Goal: Transaction & Acquisition: Purchase product/service

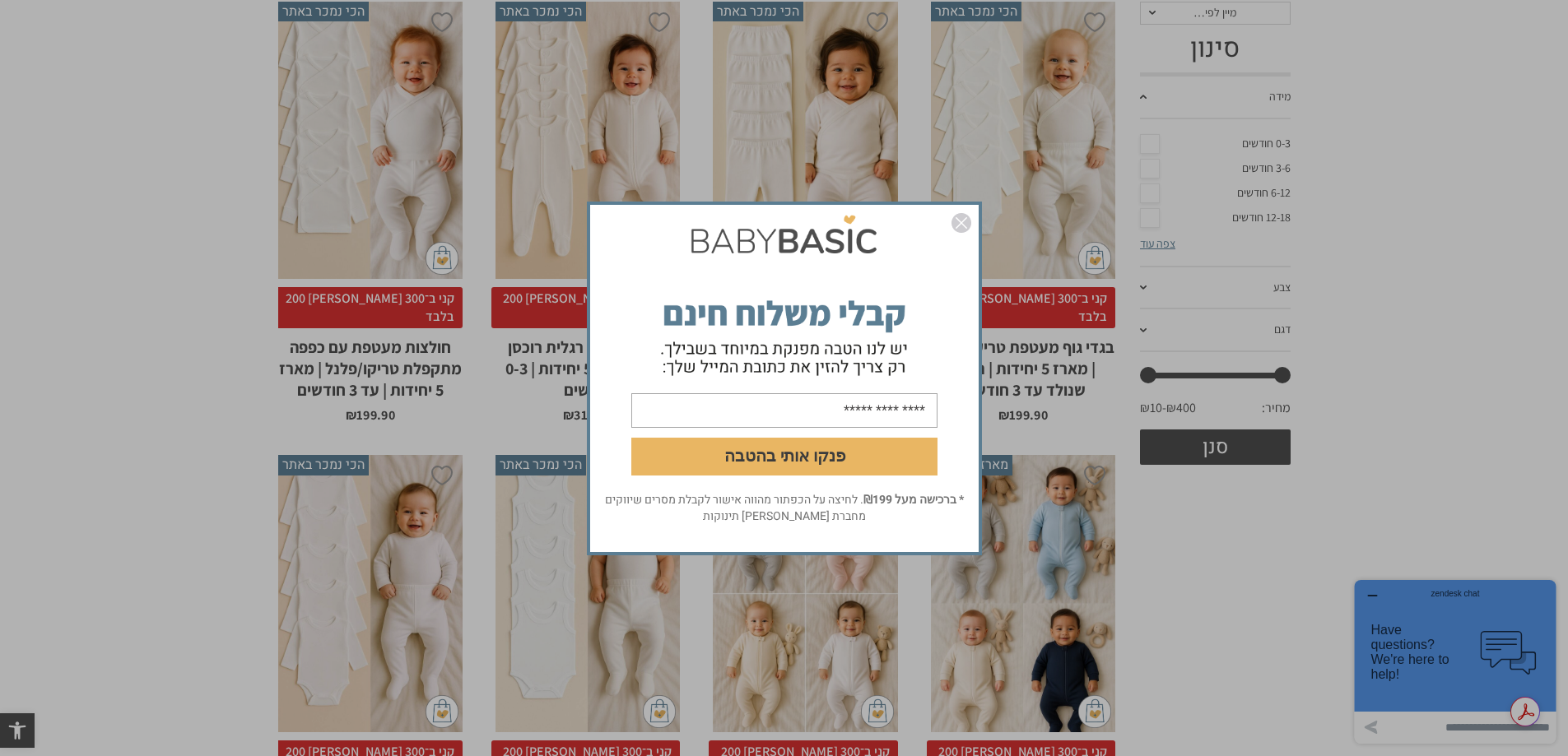
click at [1153, 151] on div "פנקו אותי בהטבה * ברכישה מעל ₪199 . לחיצה על הכפתור מהווה אישור לקבלת מסרים שיו…" at bounding box center [784, 378] width 1568 height 756
click at [810, 412] on input "email" at bounding box center [784, 409] width 306 height 34
type input "**********"
click at [799, 460] on button "פנקו אותי בהטבה" at bounding box center [784, 456] width 306 height 38
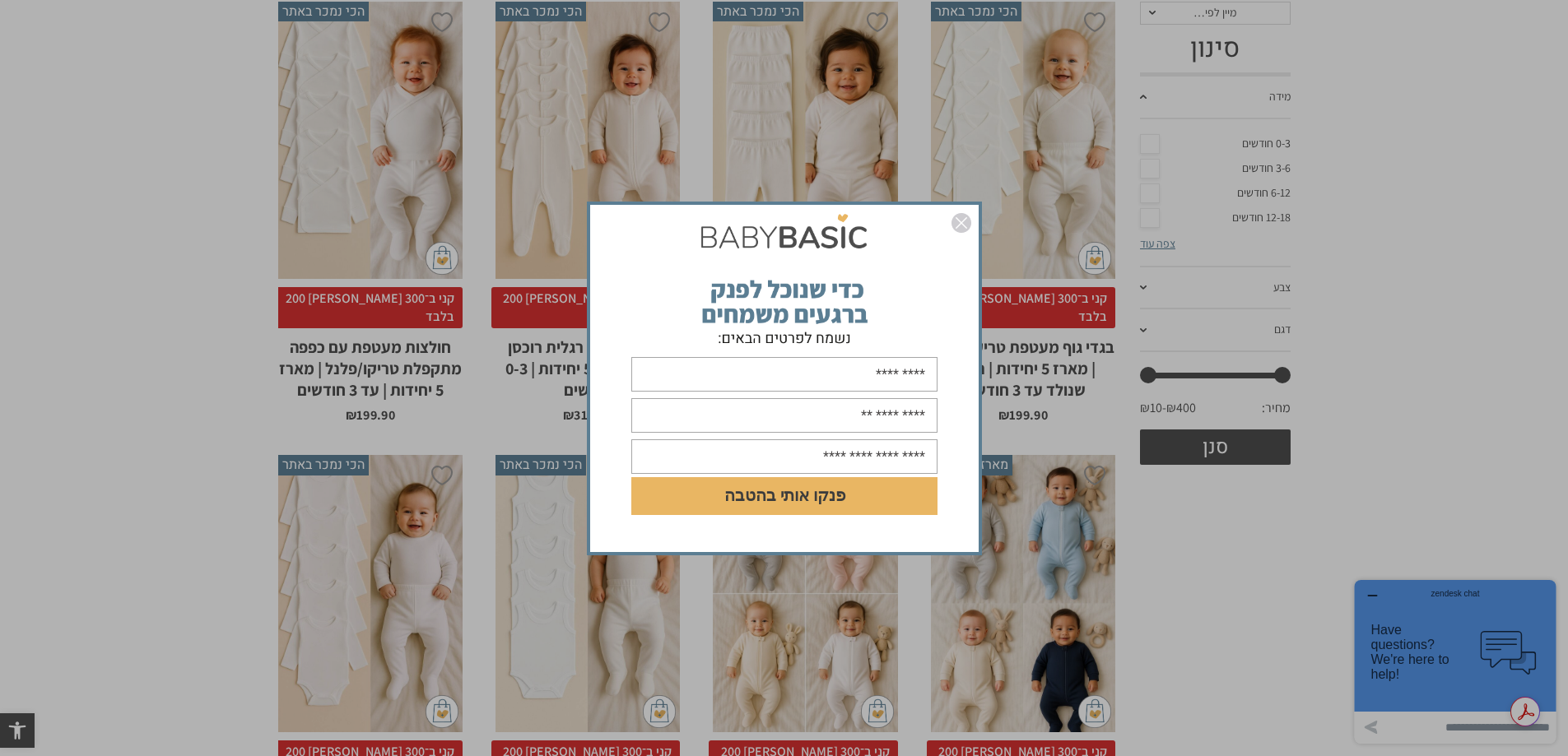
click at [824, 376] on input "text" at bounding box center [784, 374] width 306 height 34
type input "*******"
click at [810, 415] on input "text" at bounding box center [784, 415] width 306 height 34
type input "**********"
click at [787, 497] on button "פנקו אותי בהטבה" at bounding box center [784, 496] width 306 height 38
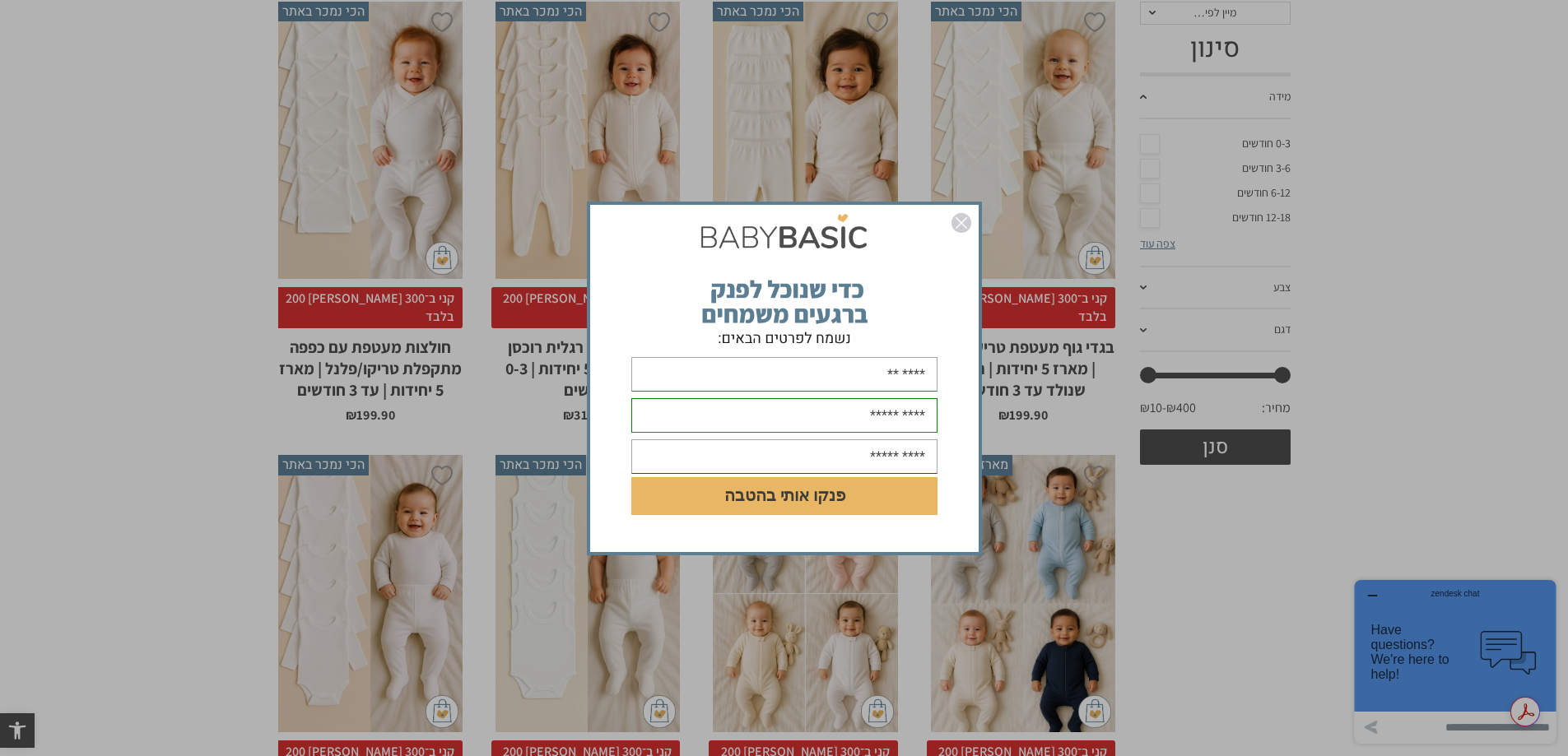
drag, startPoint x: 956, startPoint y: 218, endPoint x: 955, endPoint y: 242, distance: 24.0
click at [957, 219] on img "סגור" at bounding box center [961, 223] width 20 height 20
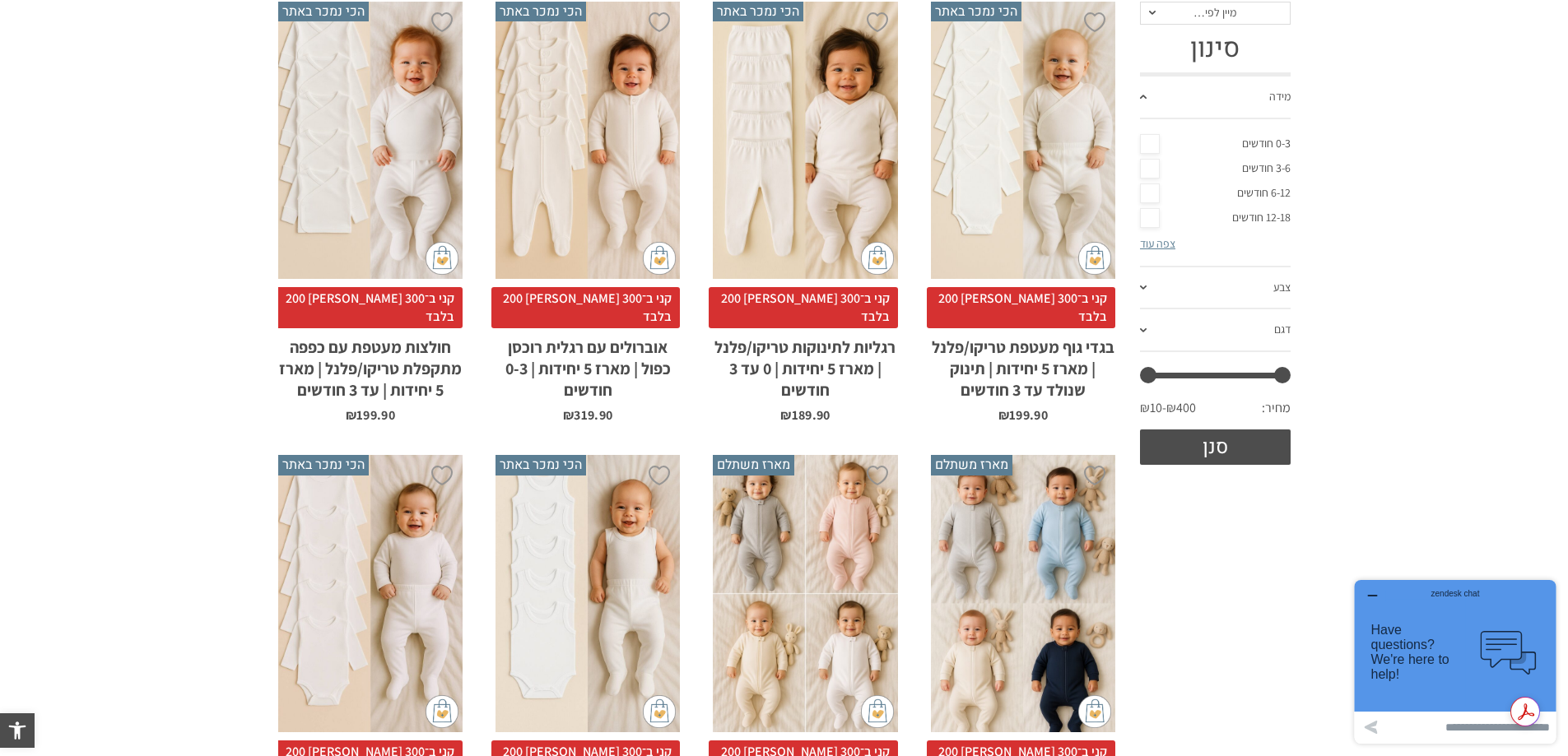
click at [1143, 288] on span at bounding box center [1142, 288] width 7 height 4
click at [1146, 263] on link "ורוד עתיק" at bounding box center [1215, 259] width 151 height 24
click at [1146, 213] on link "אפור" at bounding box center [1215, 210] width 151 height 24
click at [1143, 325] on link "דגם" at bounding box center [1215, 331] width 151 height 43
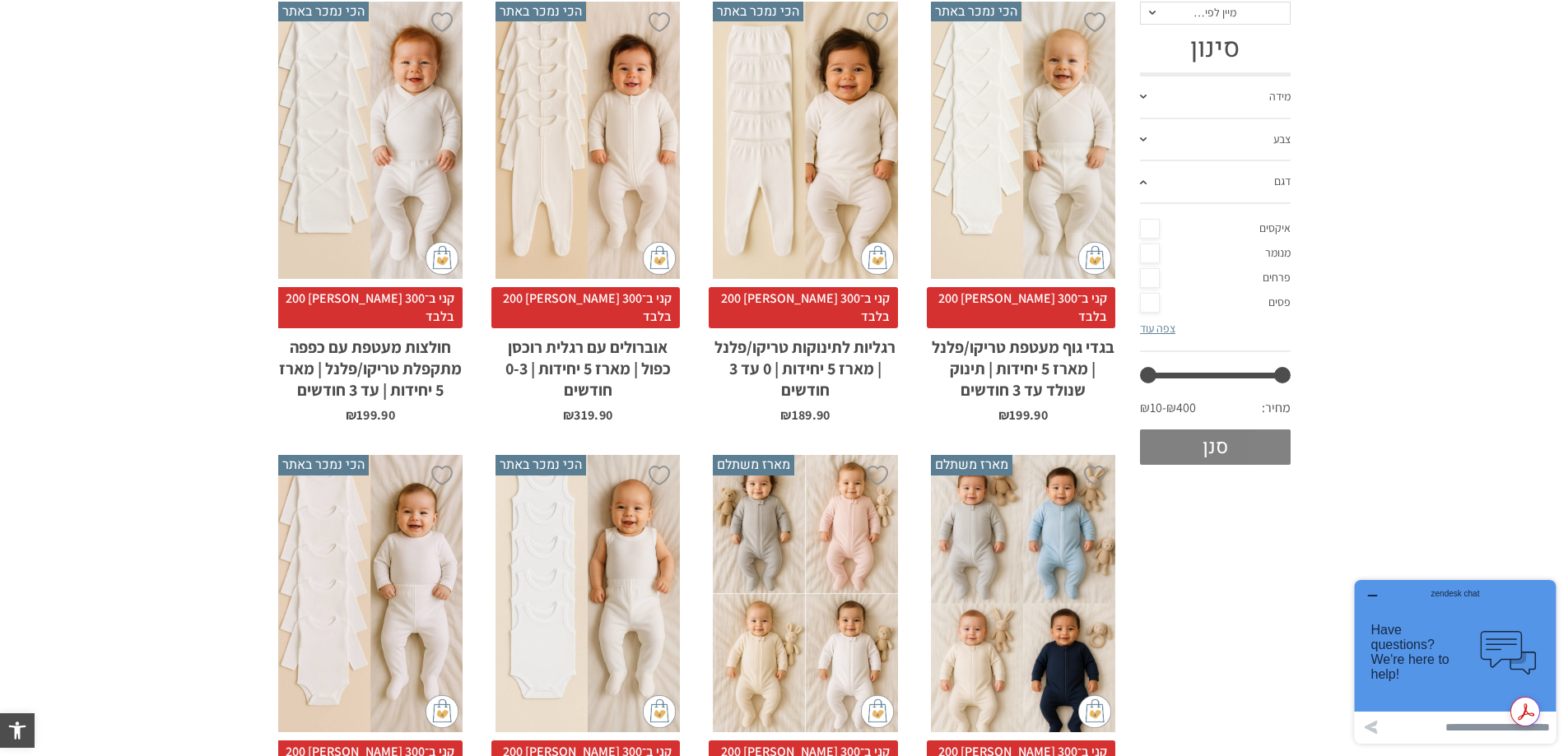
click at [1221, 439] on button "סנן" at bounding box center [1215, 447] width 151 height 35
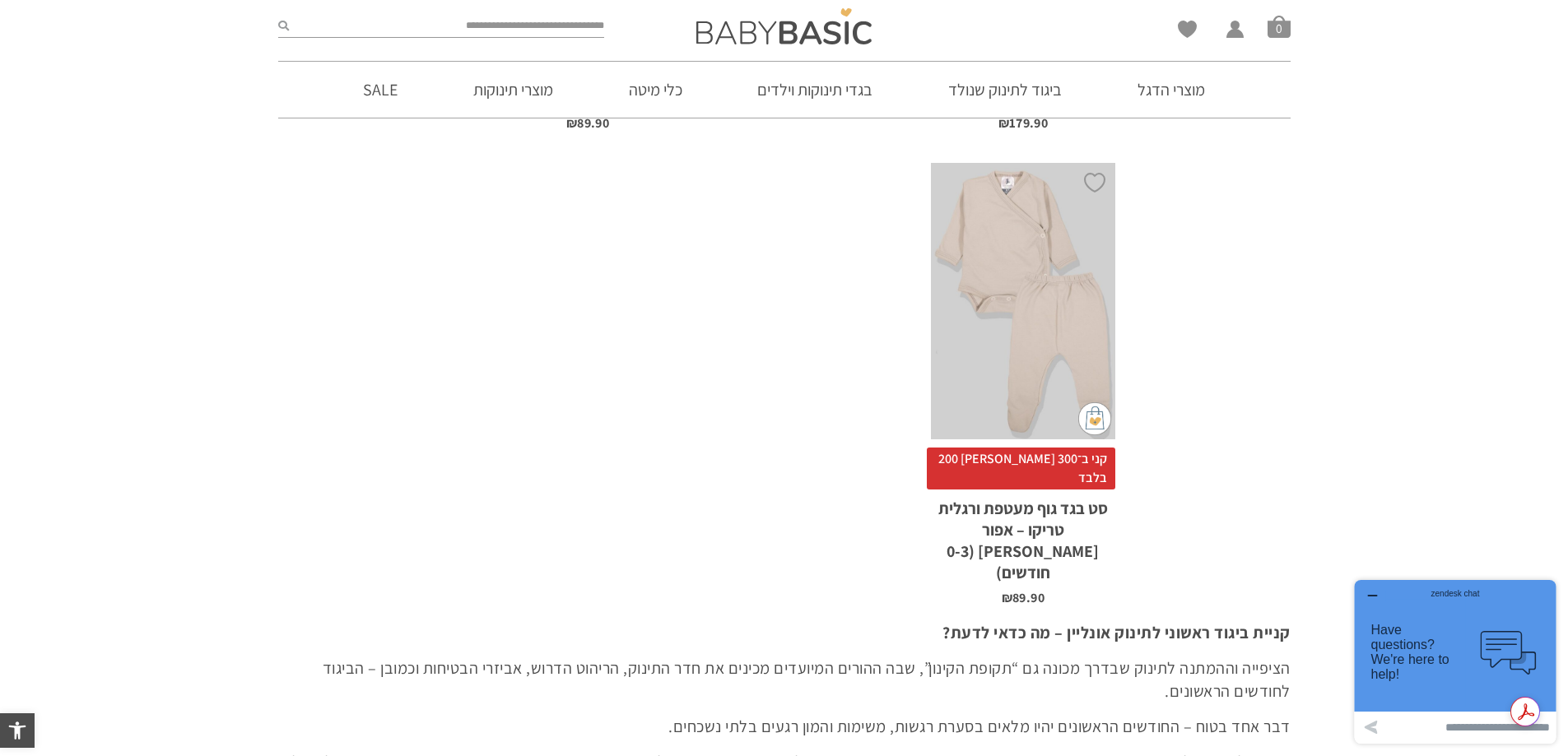
click at [1029, 490] on h2 "סט בגד גוף מעטפת ורגלית טריקו – אפור [PERSON_NAME] (0-3 חודשים)" at bounding box center [1022, 537] width 184 height 94
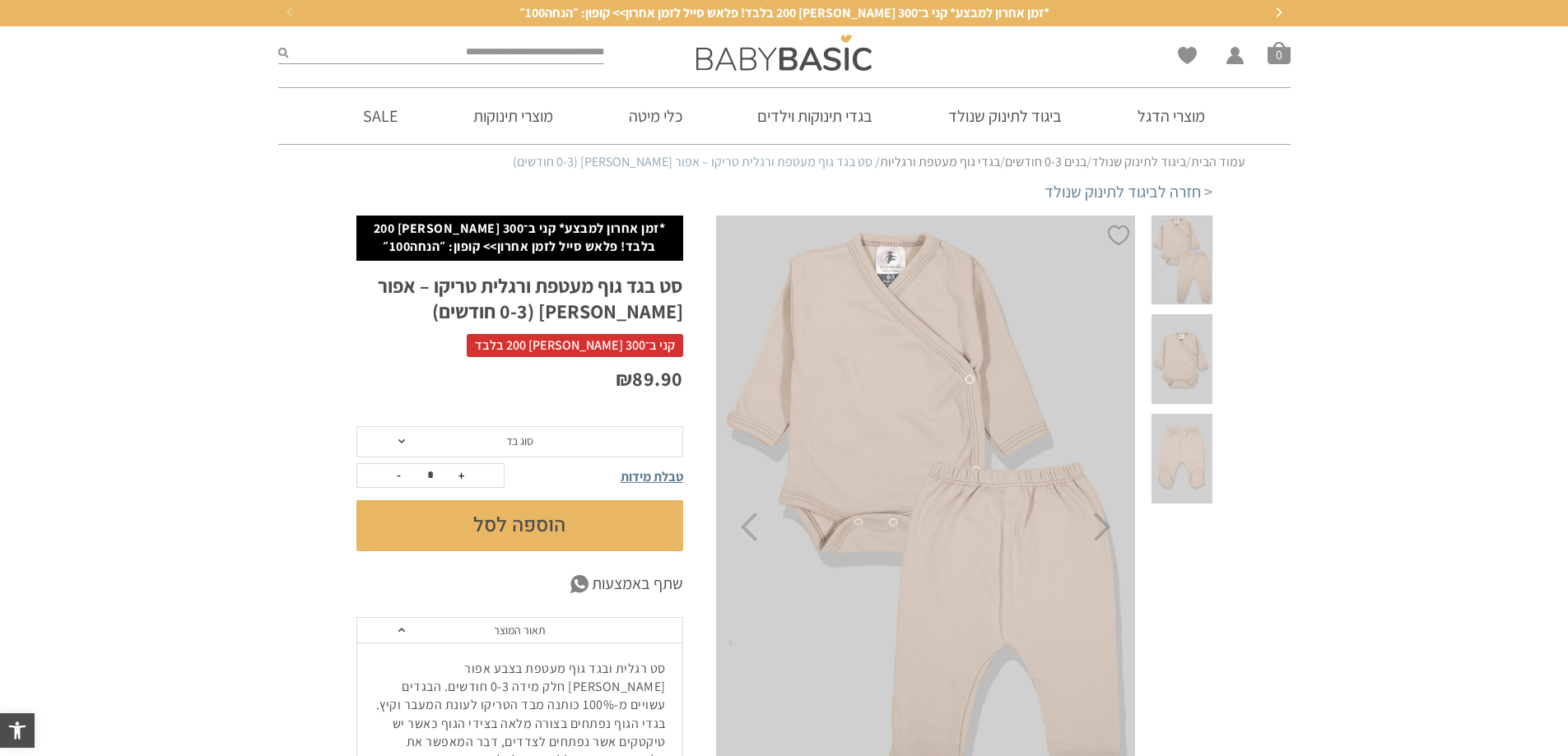
click at [399, 442] on span at bounding box center [401, 441] width 7 height 4
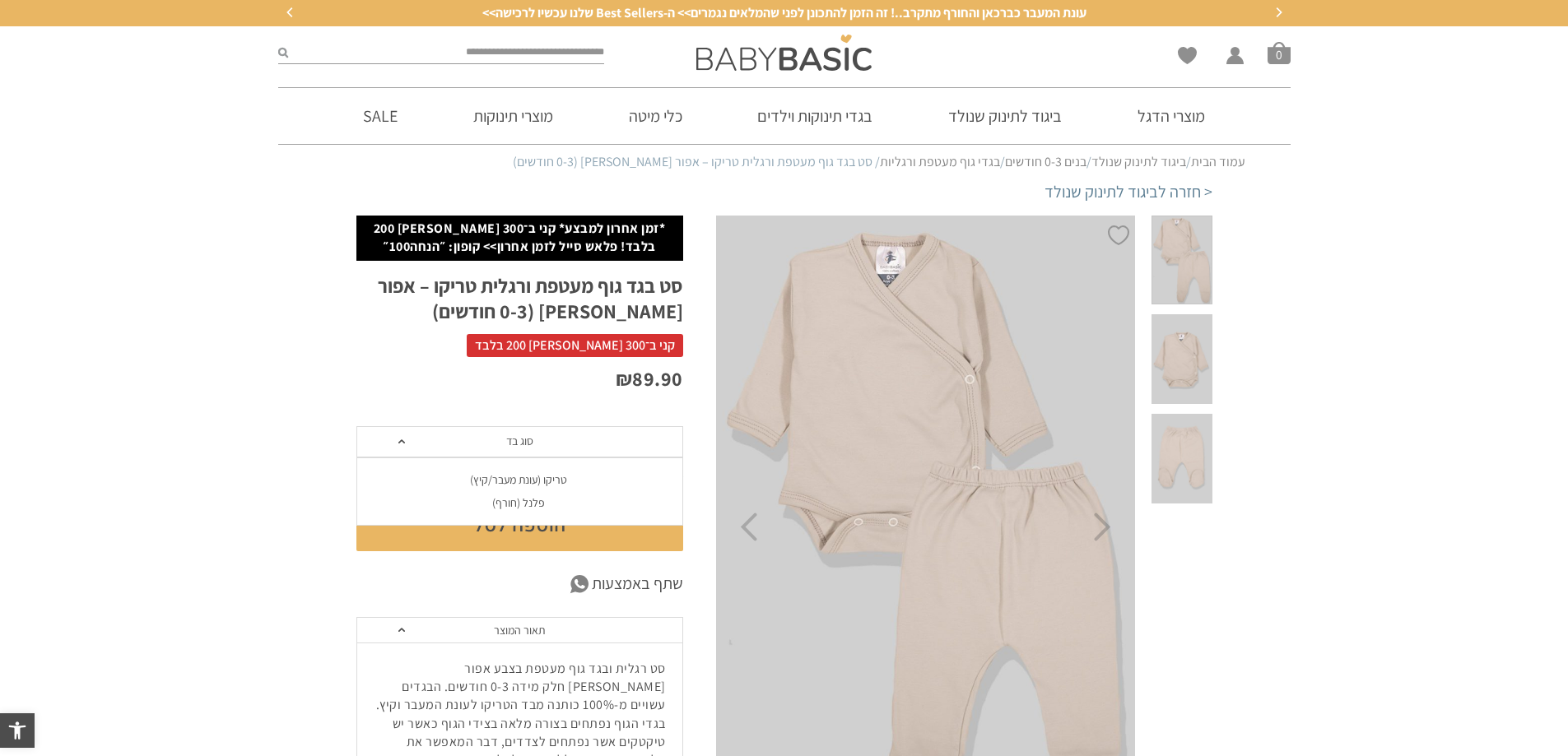
click at [485, 477] on div "טריקו (עונת מעבר/קיץ)" at bounding box center [518, 480] width 327 height 14
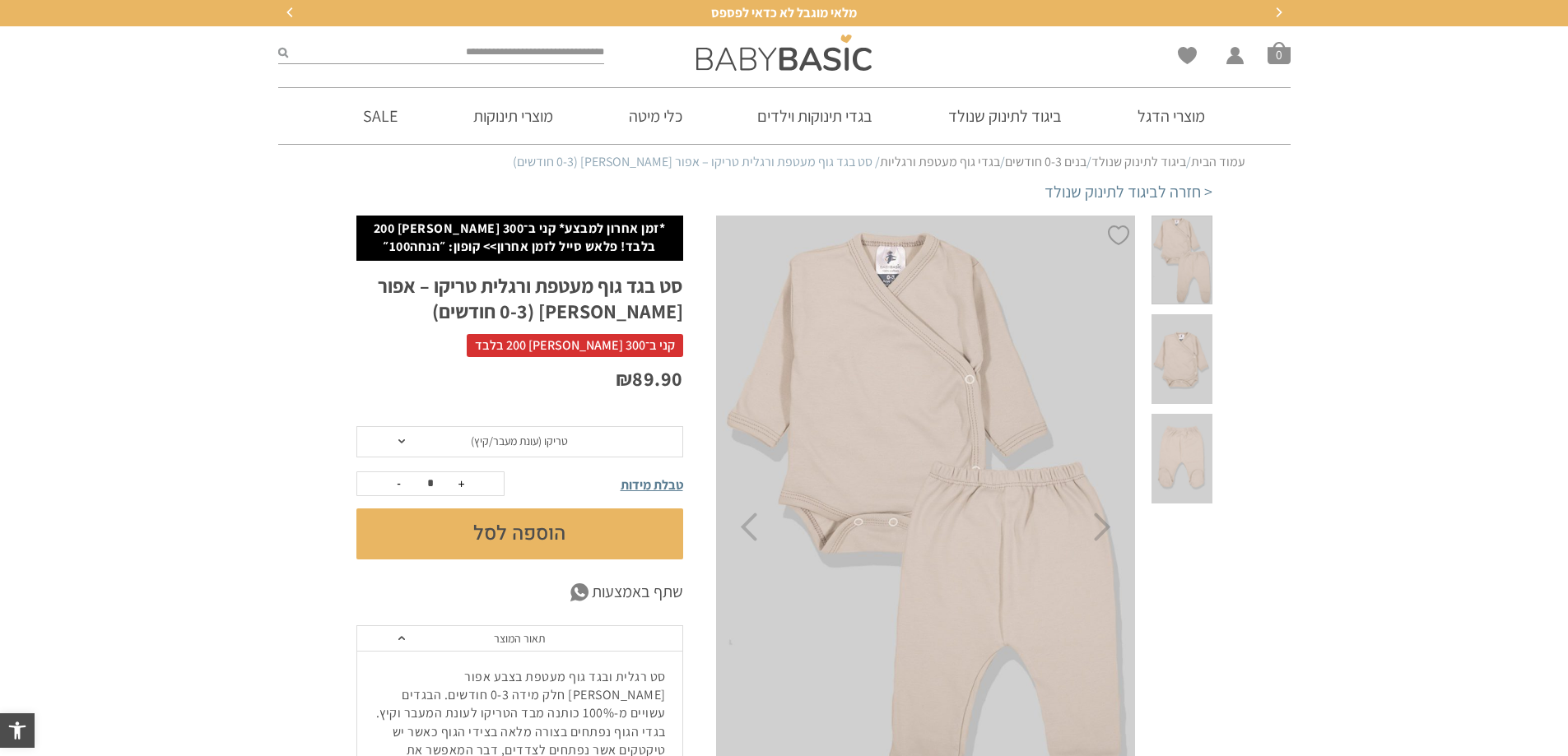
click at [513, 531] on button "הוספה לסל" at bounding box center [519, 534] width 327 height 51
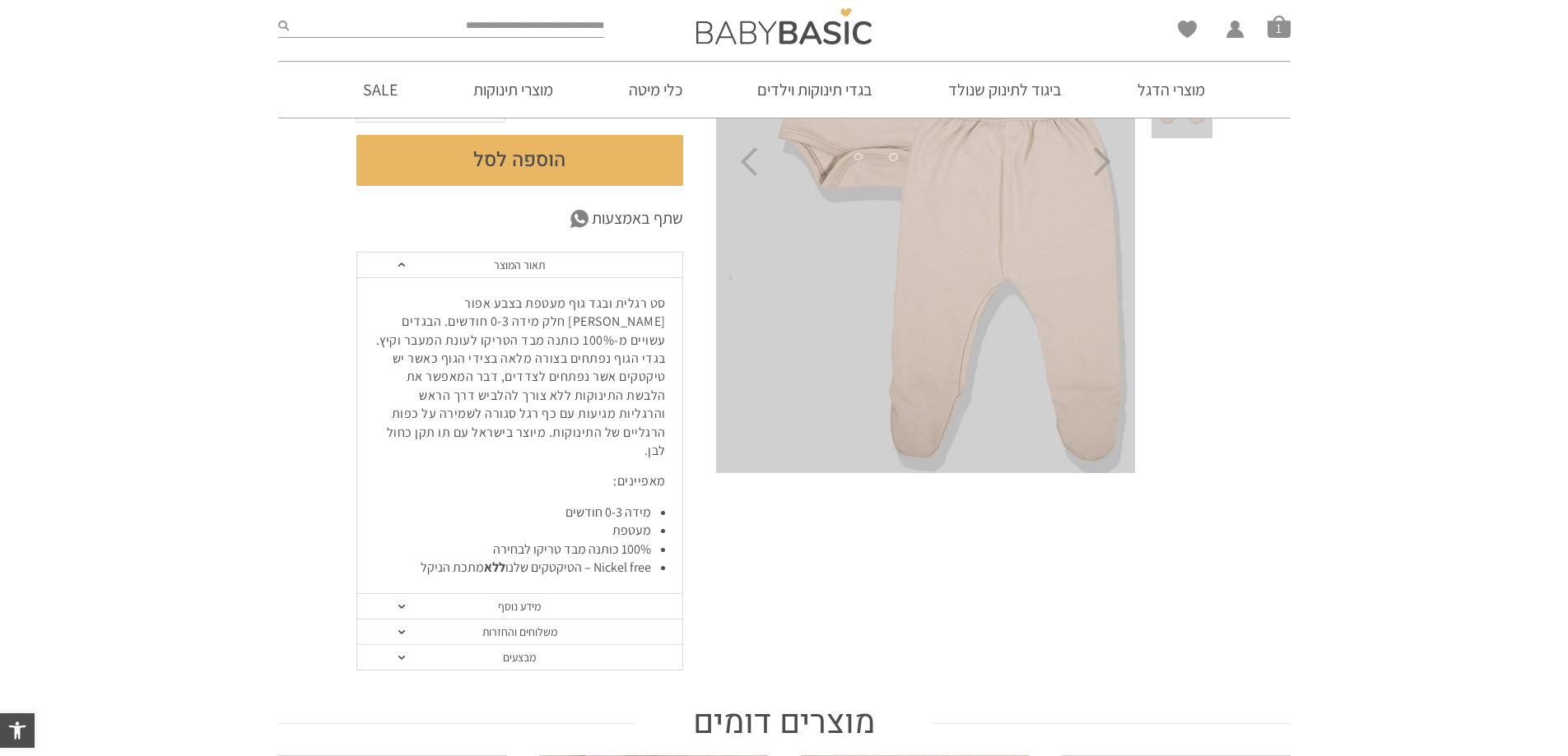
scroll to position [768, 0]
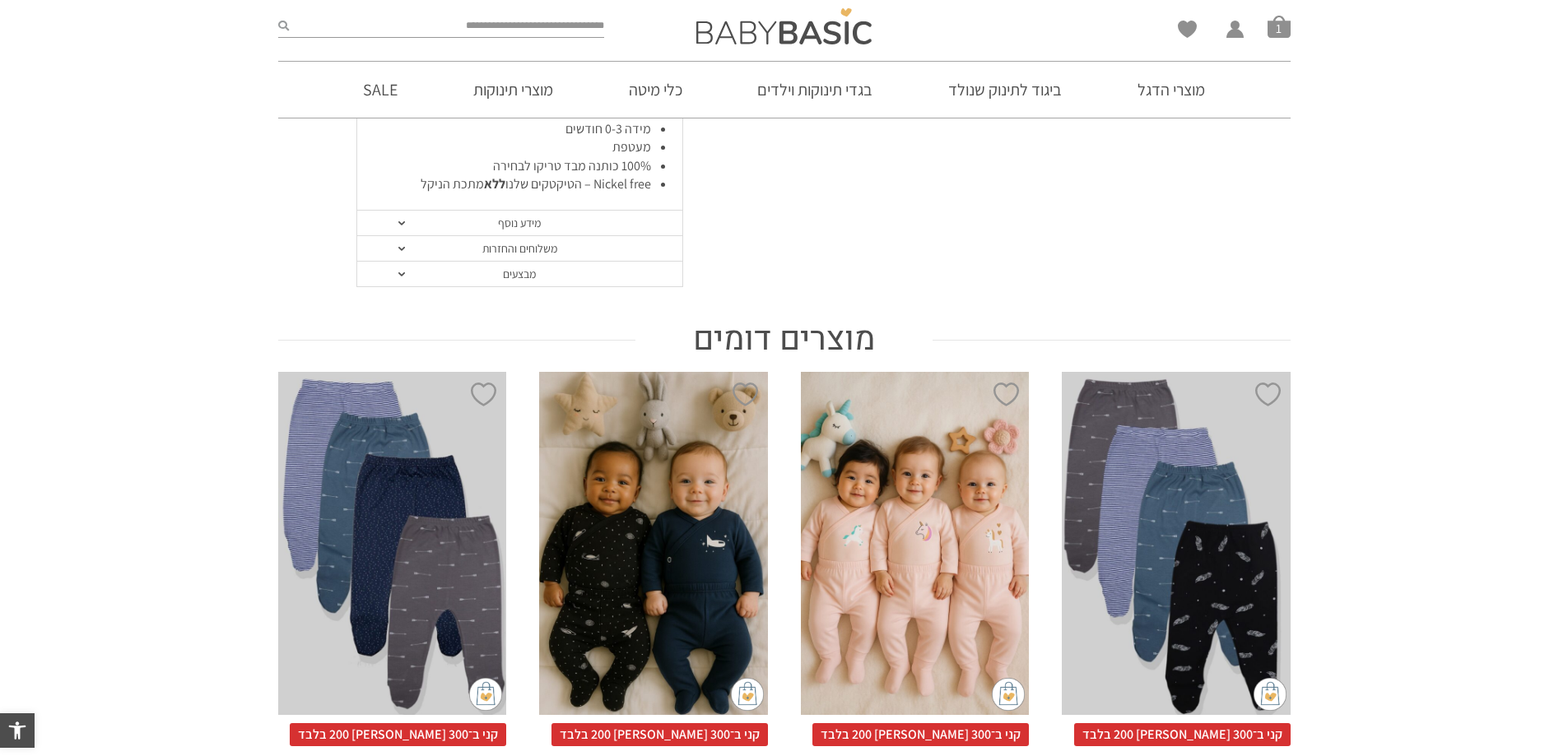
click at [934, 558] on div "x בחירת סוג בד טריקו (עונת מעבר/קיץ) פלנל (חורף)" at bounding box center [916, 543] width 229 height 342
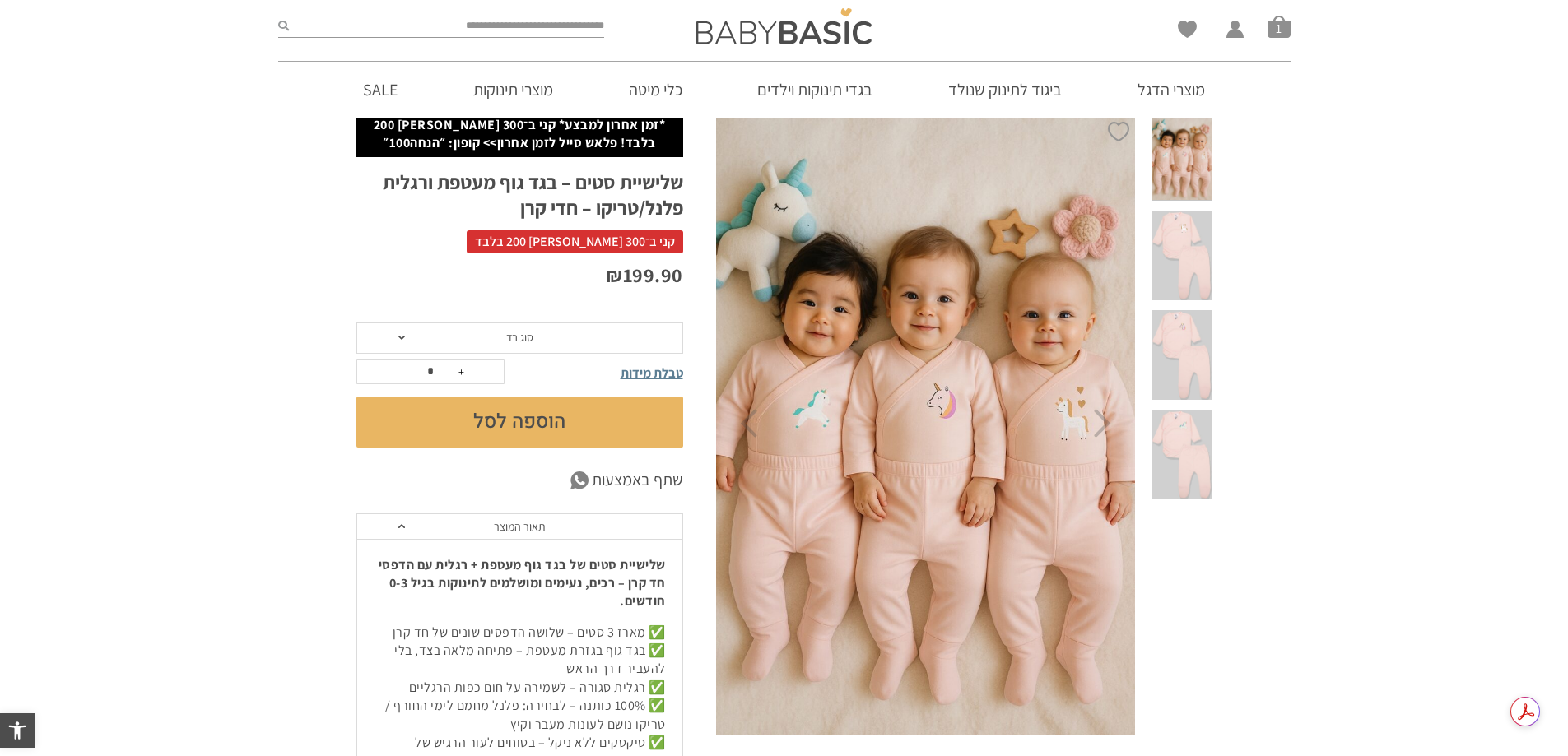
click at [405, 325] on span "סוג בד" at bounding box center [519, 338] width 327 height 31
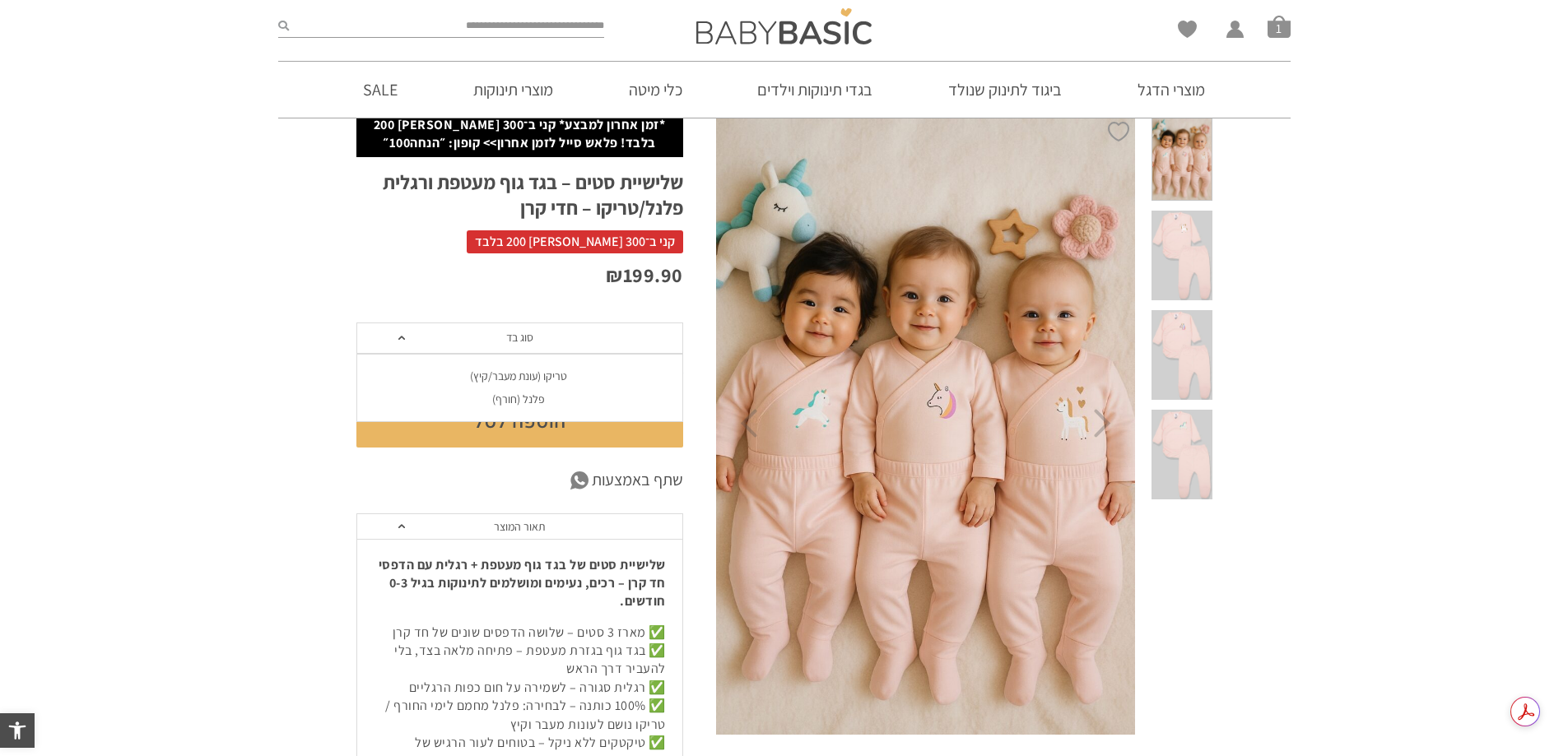
click at [490, 376] on div "טריקו (עונת מעבר/קיץ)" at bounding box center [518, 377] width 327 height 14
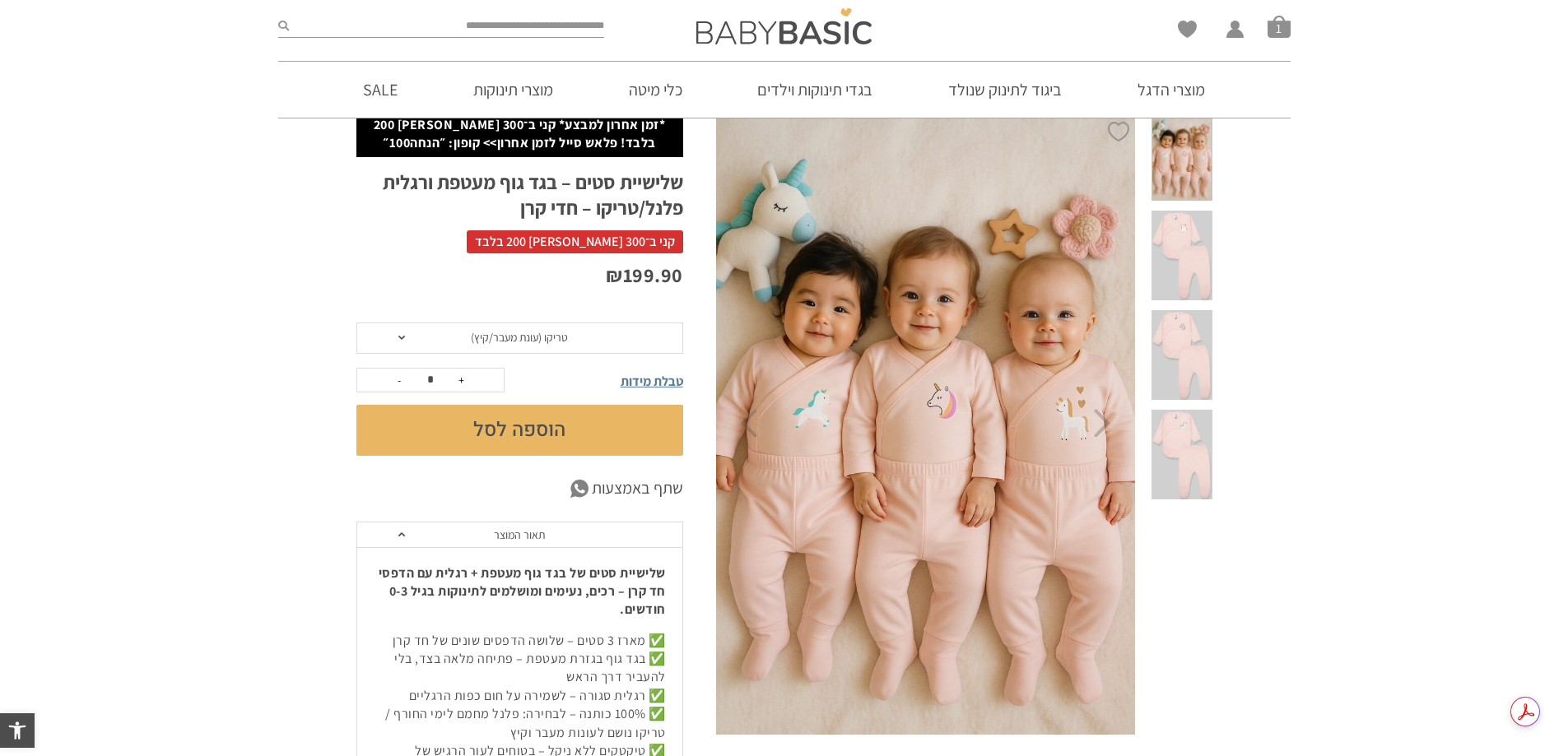
click at [558, 431] on button "הוספה לסל" at bounding box center [519, 430] width 327 height 51
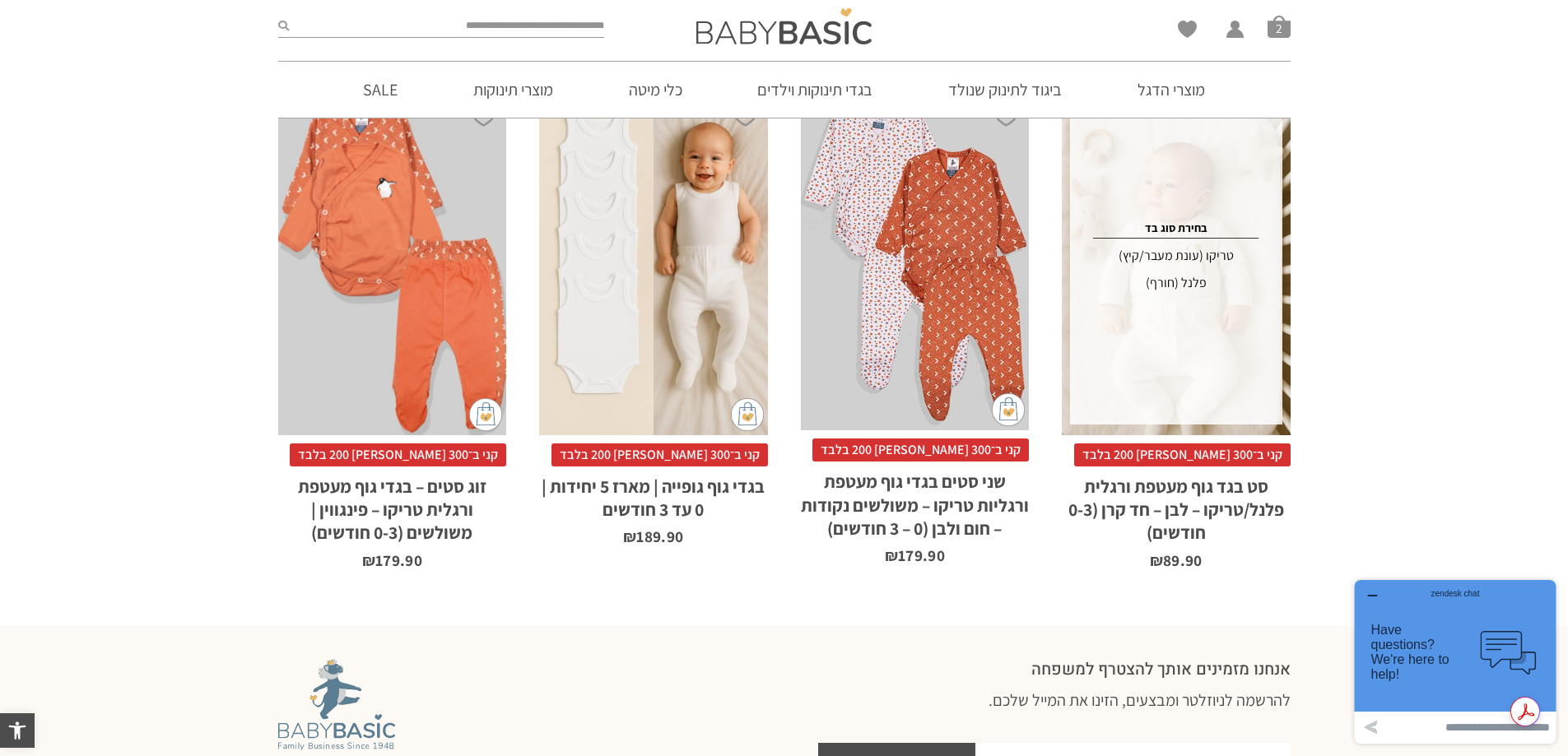
click at [1197, 324] on div "x בחירת סוג בד טריקו (עונת מעבר/קיץ) פלנל (חורף)" at bounding box center [1176, 263] width 212 height 322
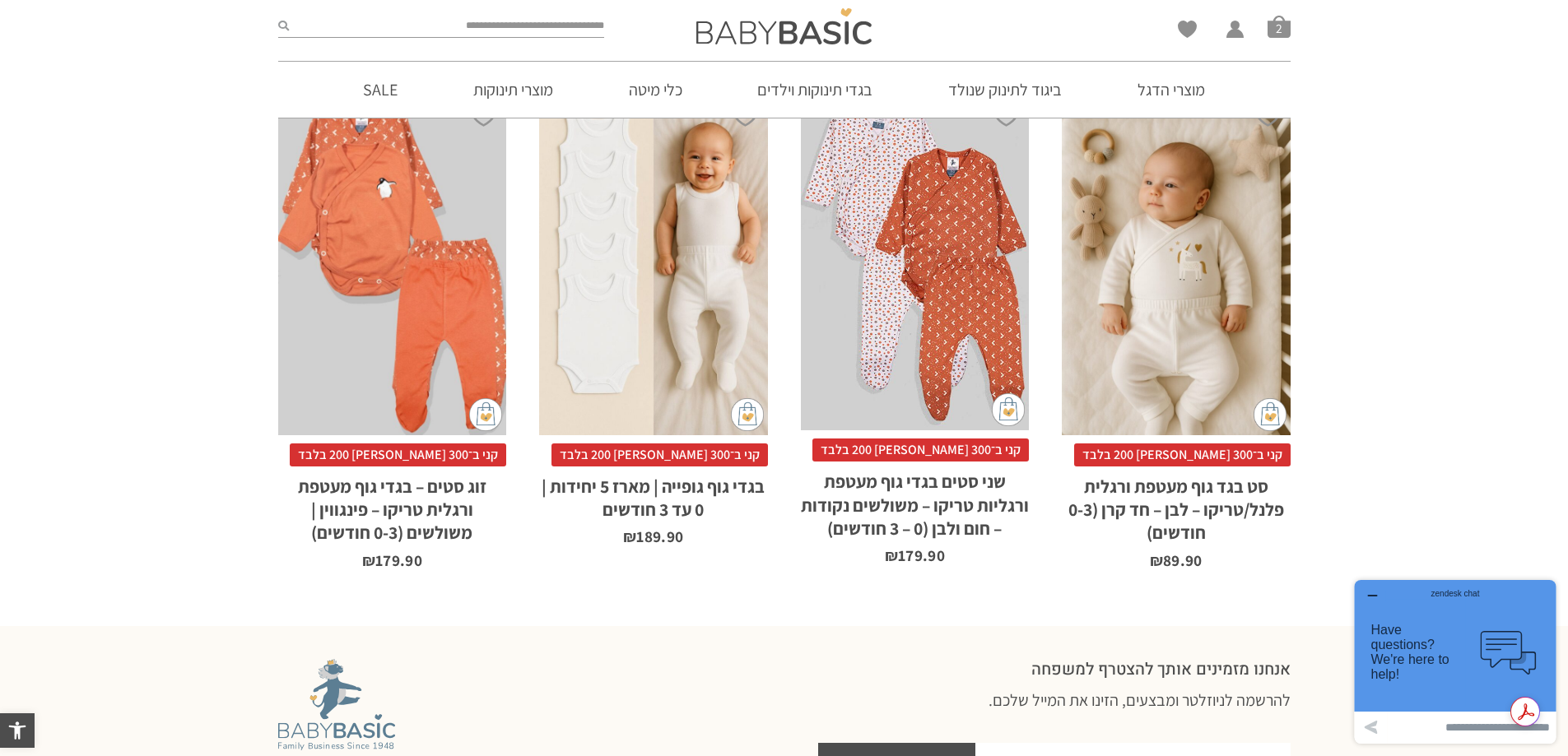
click at [1195, 469] on h2 "סט בגד גוף מעטפת ורגלית פלנל/טריקו – לבן – חד קרן (0-3 חודשים)" at bounding box center [1176, 506] width 229 height 78
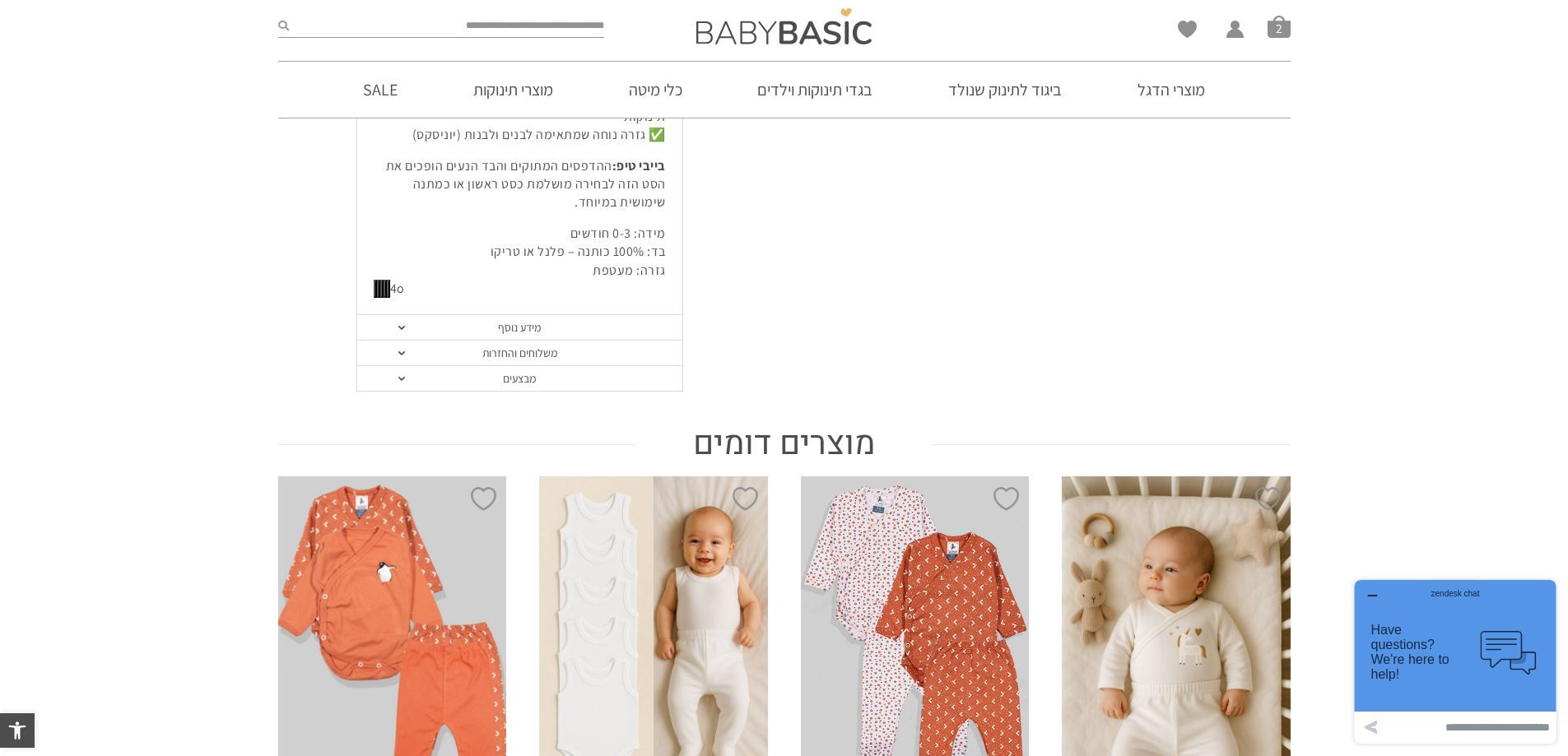
scroll to position [384, 0]
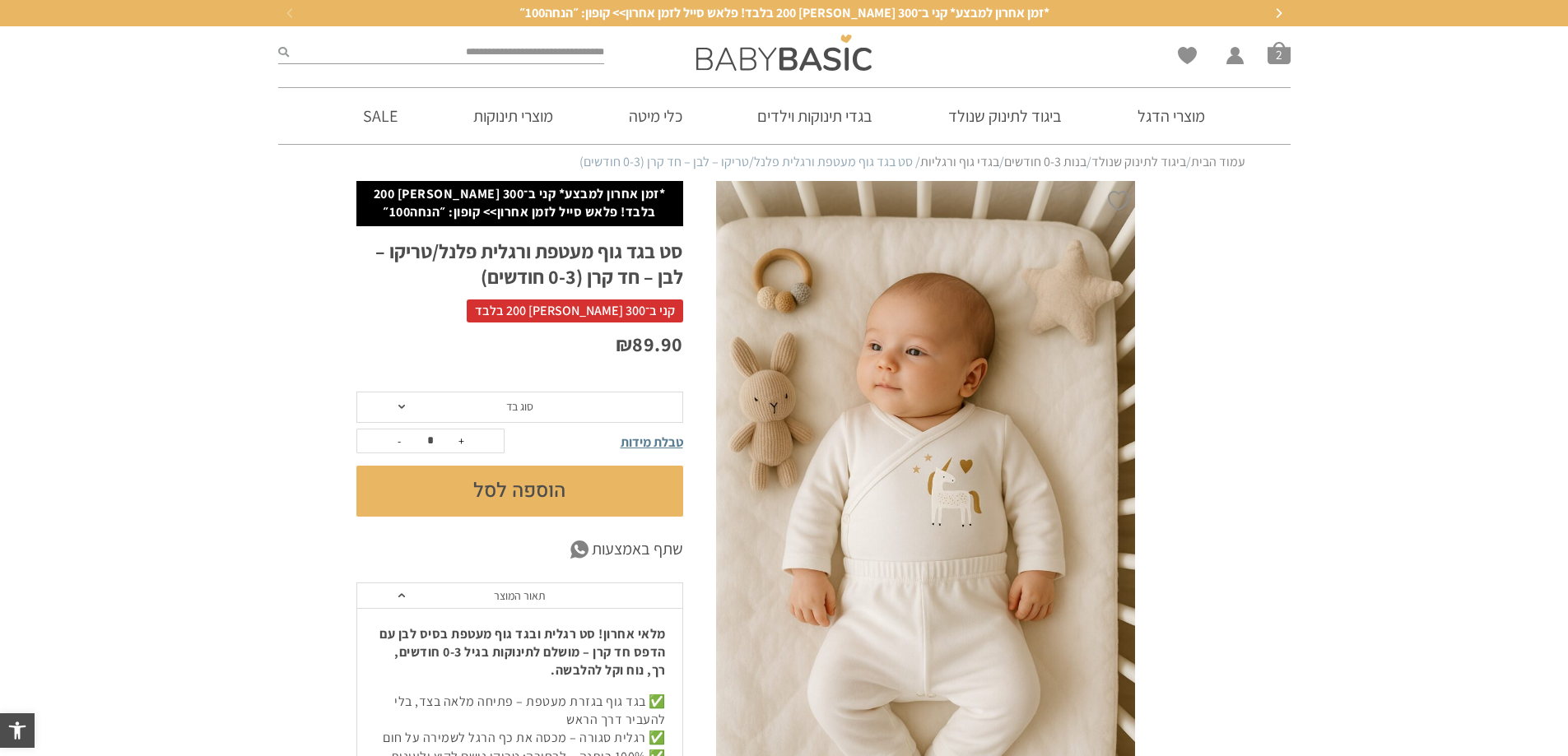
click at [407, 409] on span "סוג בד" at bounding box center [519, 407] width 327 height 31
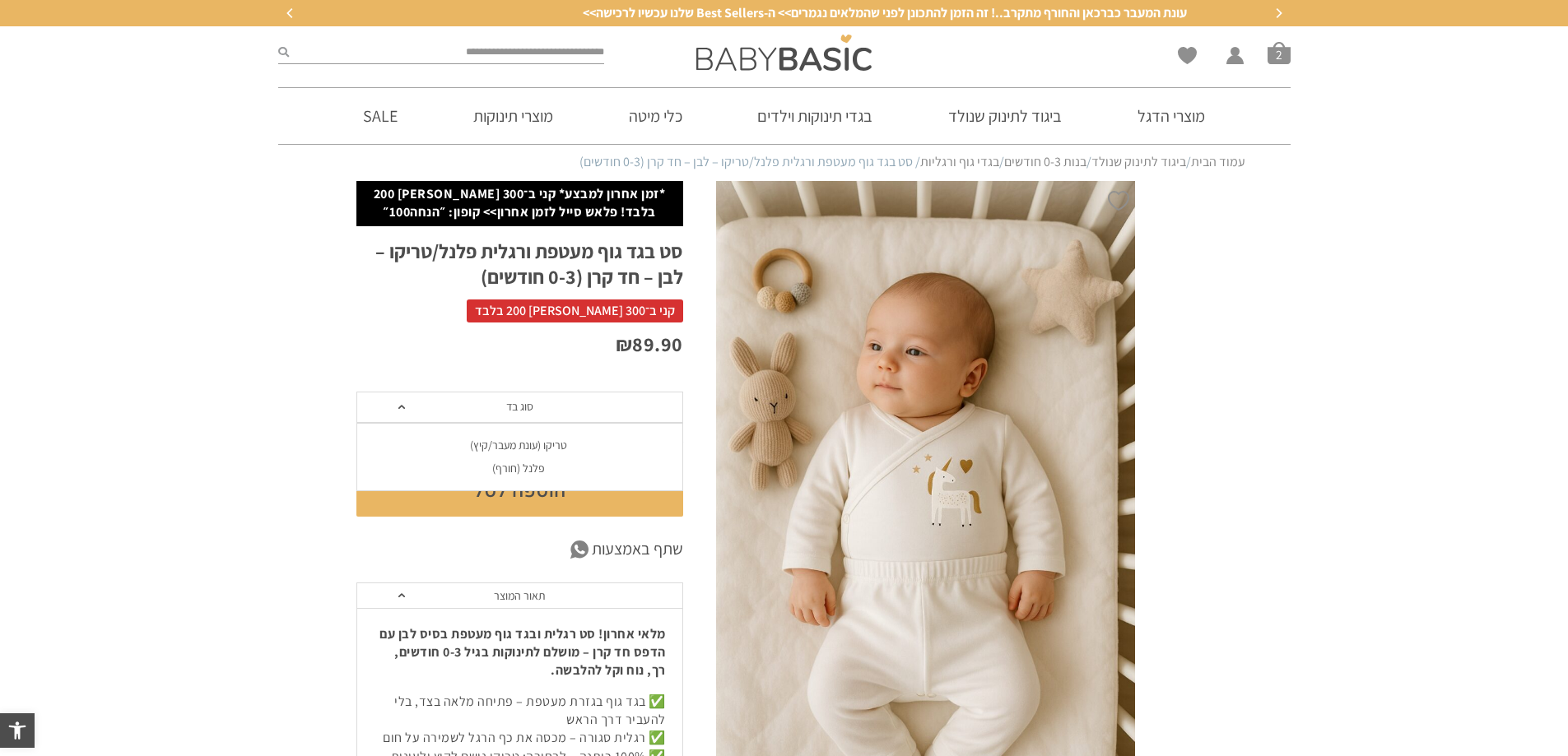
click at [487, 447] on div "טריקו (עונת מעבר/קיץ)" at bounding box center [518, 445] width 327 height 14
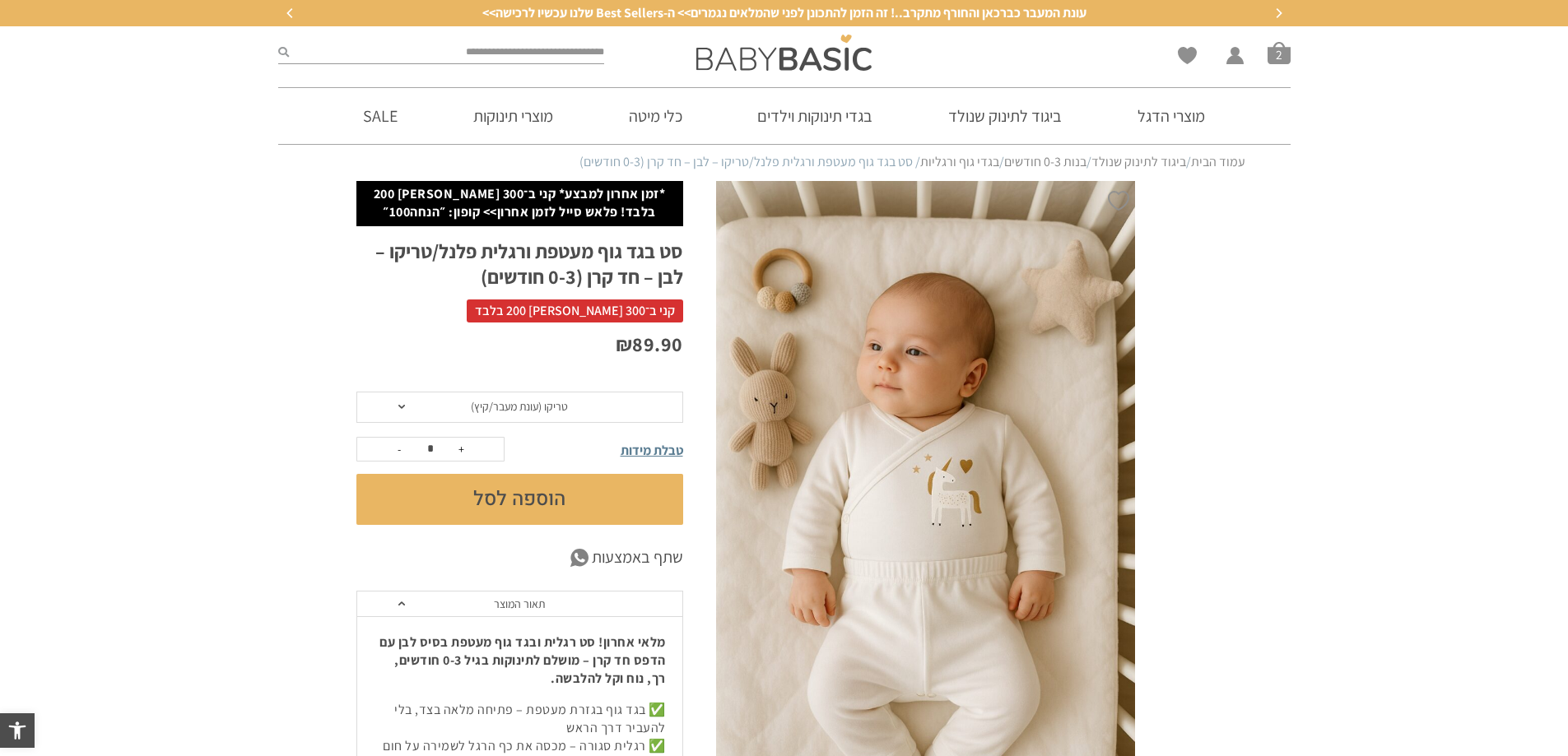
click at [511, 496] on button "הוספה לסל" at bounding box center [519, 500] width 327 height 51
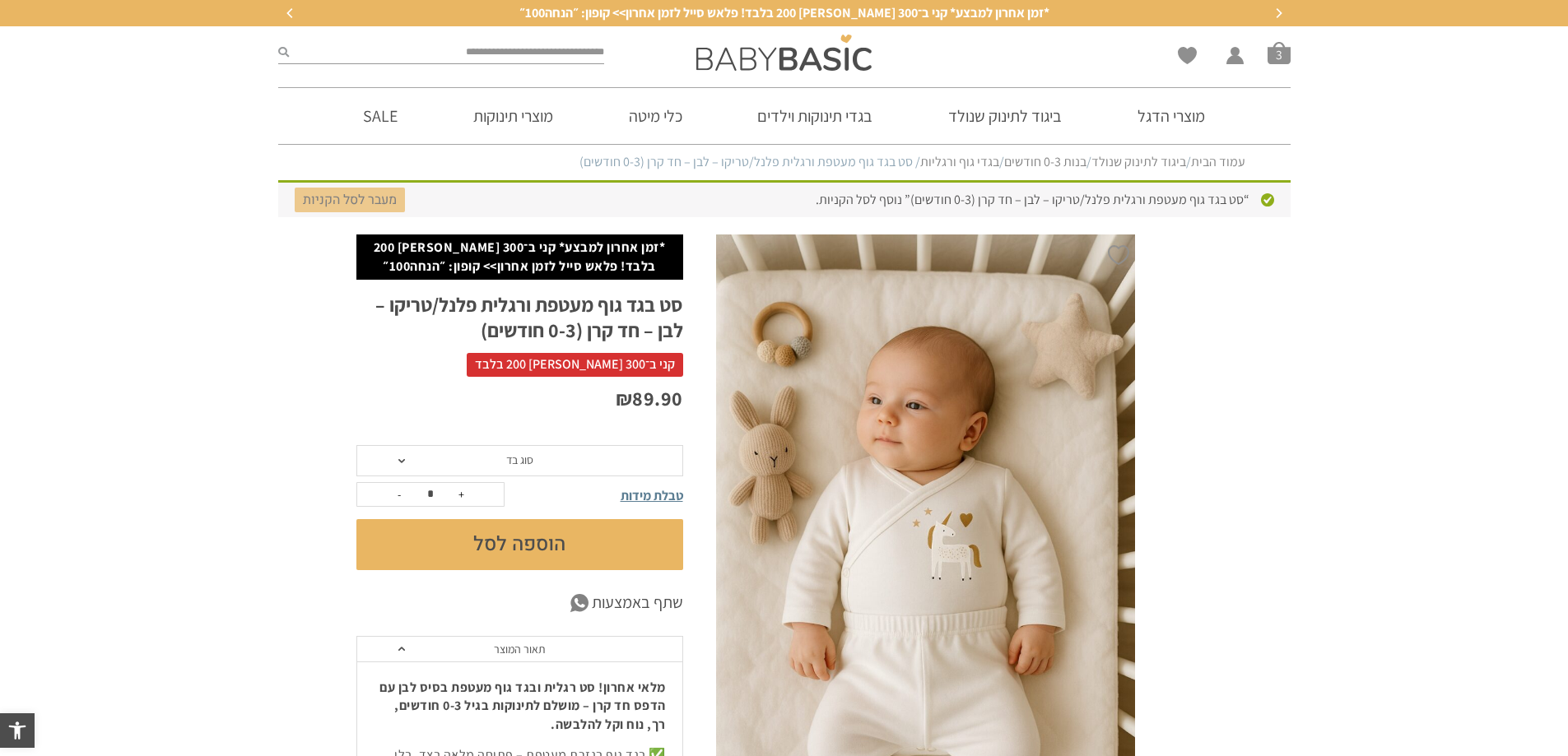
click at [372, 201] on link "מעבר לסל הקניות" at bounding box center [349, 200] width 111 height 24
click at [0, 0] on div at bounding box center [0, 0] width 0 height 0
click at [366, 208] on link "מעבר לסל הקניות" at bounding box center [349, 200] width 111 height 24
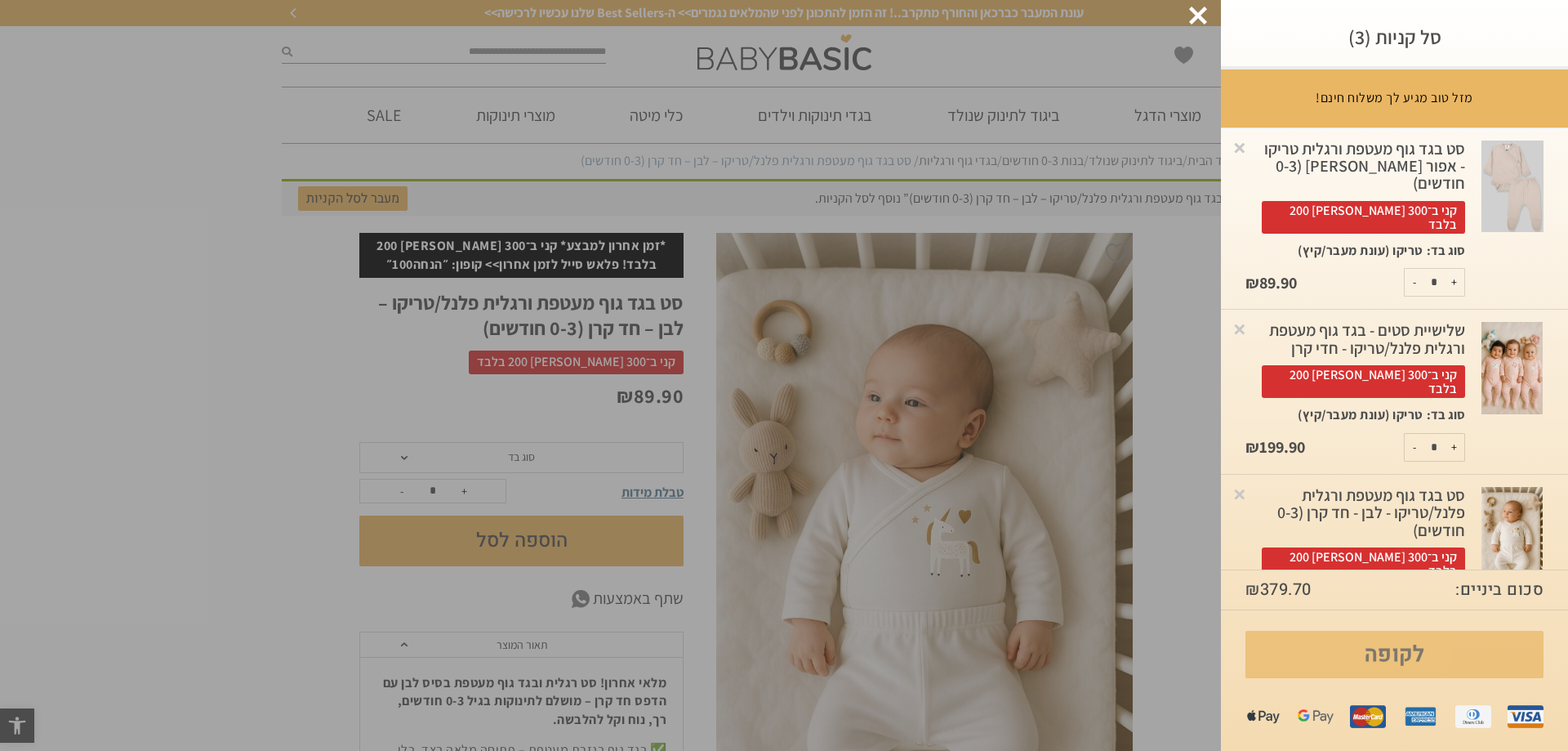
click at [1406, 657] on link "לקופה" at bounding box center [1394, 654] width 298 height 48
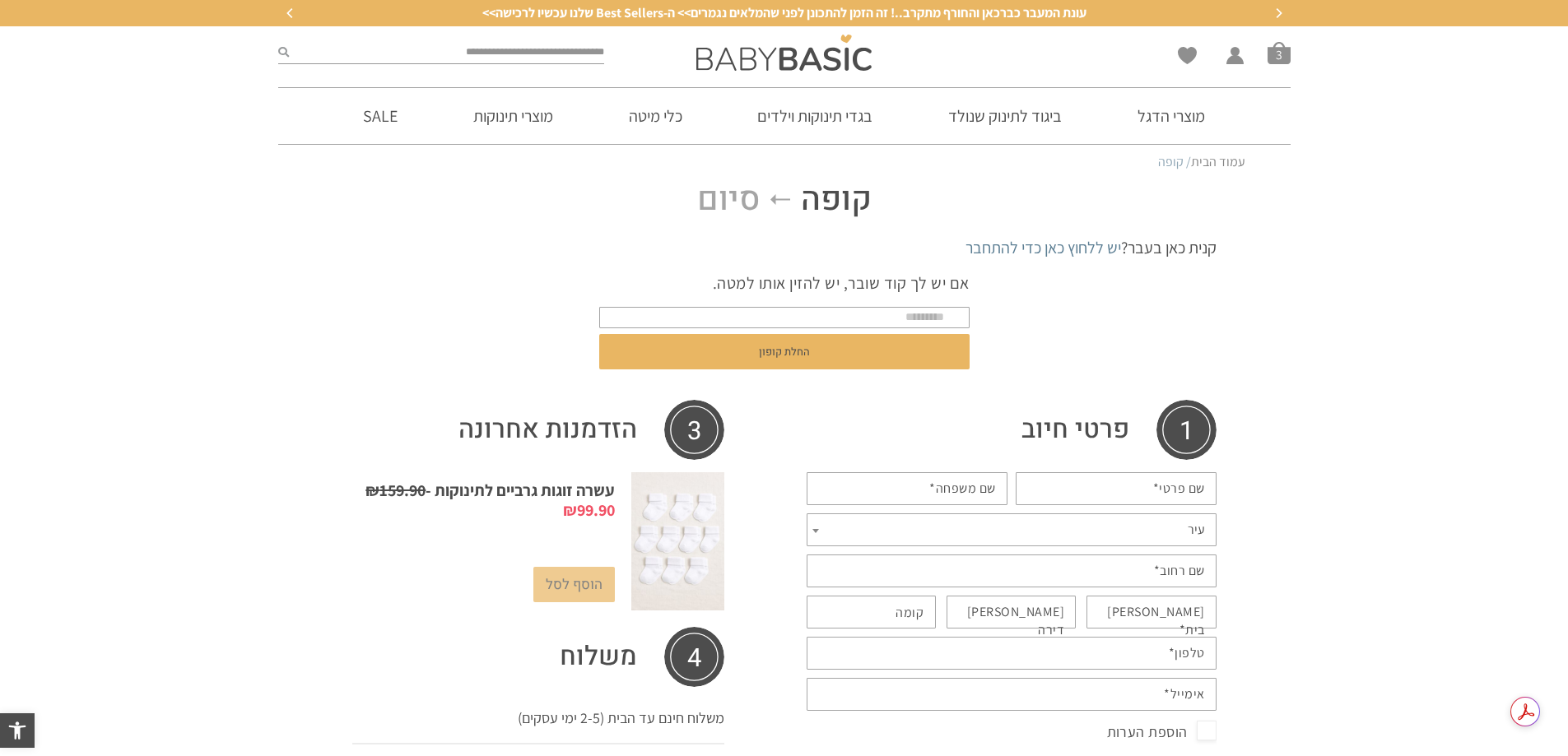
click at [591, 584] on link "הוסף לסל" at bounding box center [573, 585] width 81 height 35
